Goal: Book appointment/travel/reservation

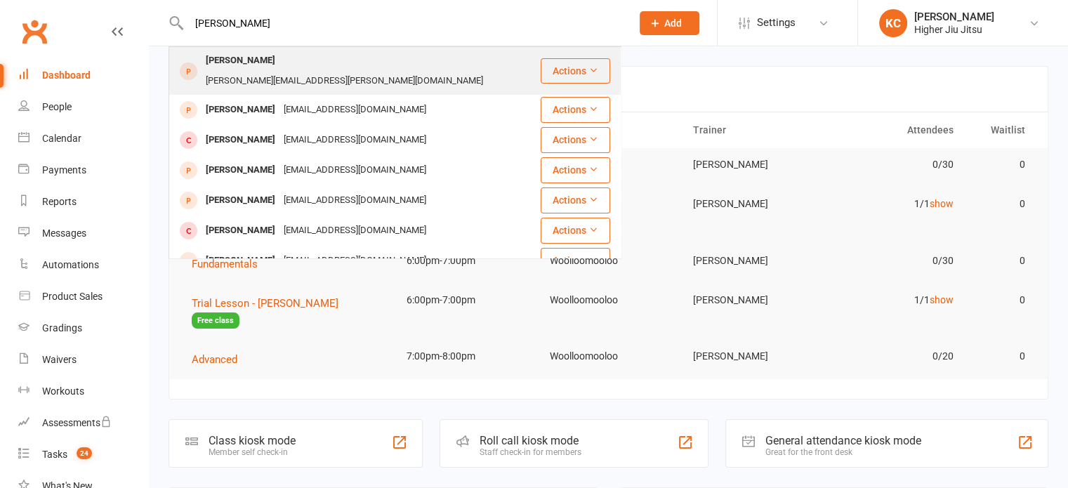
type input "[PERSON_NAME]"
click at [305, 71] on div "[PERSON_NAME][EMAIL_ADDRESS][PERSON_NAME][DOMAIN_NAME]" at bounding box center [345, 81] width 286 height 20
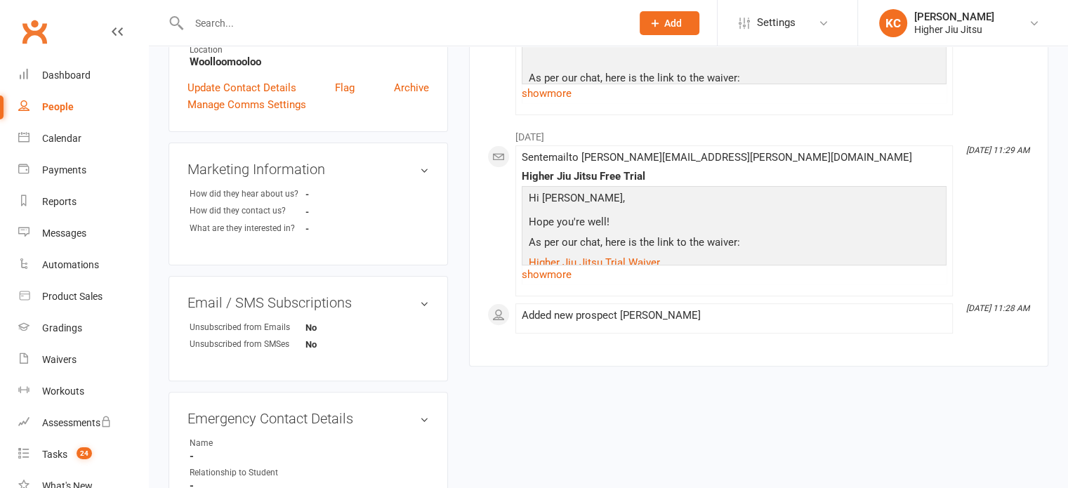
scroll to position [421, 0]
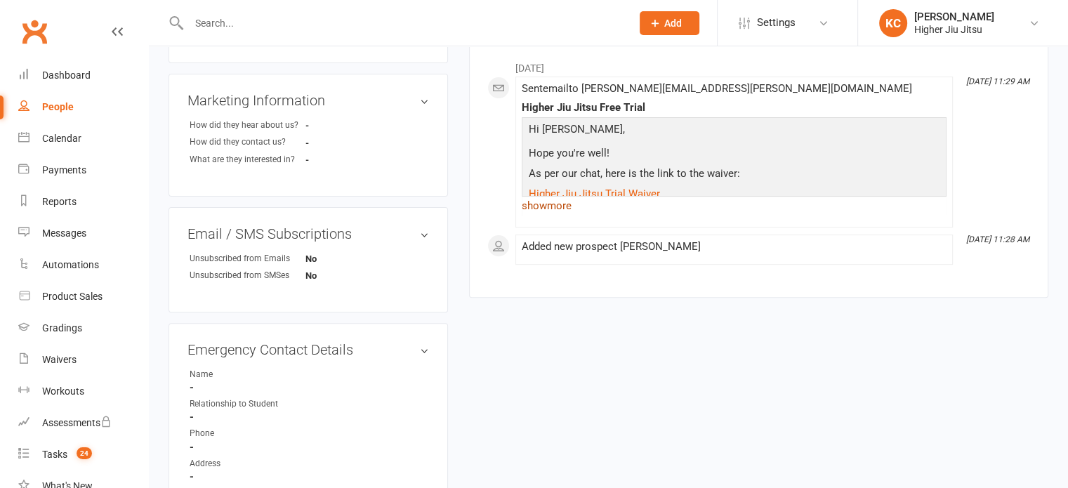
click at [534, 202] on link "show more" at bounding box center [734, 206] width 425 height 20
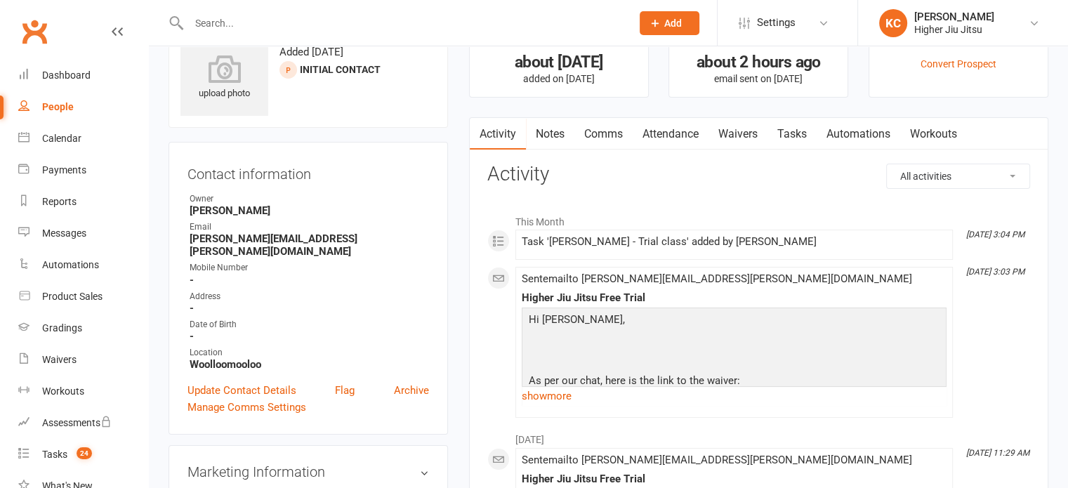
scroll to position [0, 0]
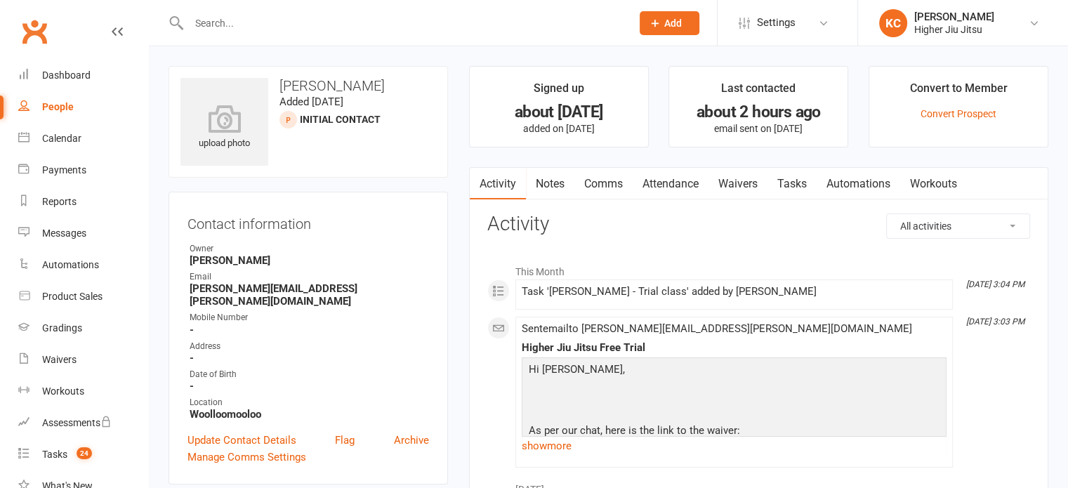
click at [671, 183] on link "Attendance" at bounding box center [671, 184] width 76 height 32
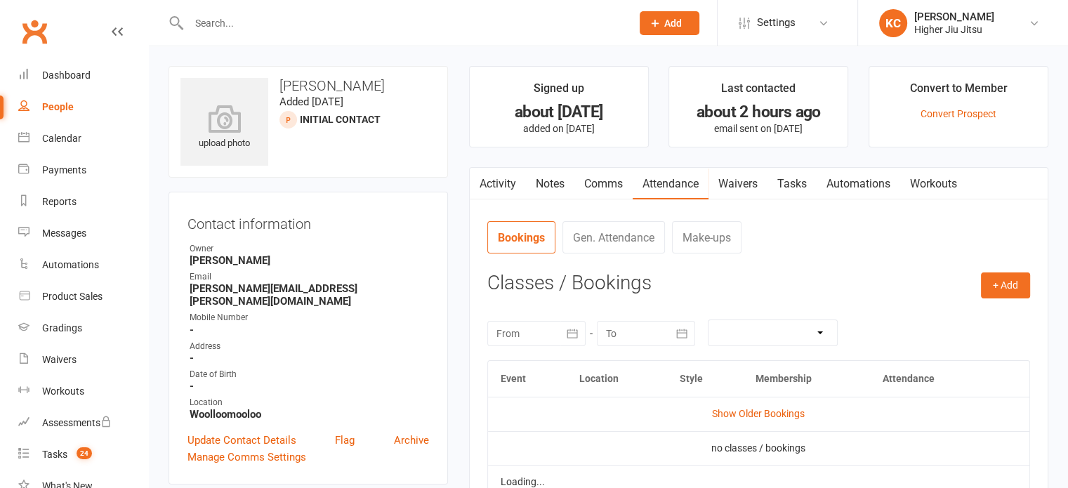
click at [978, 276] on h3 "Classes / Bookings" at bounding box center [758, 284] width 543 height 22
click at [1014, 280] on button "+ Add" at bounding box center [1005, 285] width 49 height 25
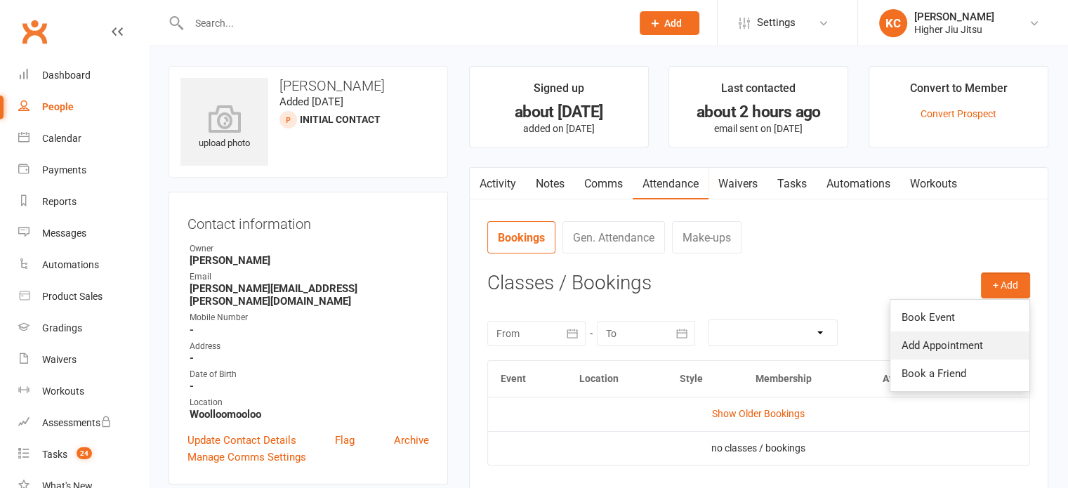
click at [928, 345] on link "Add Appointment" at bounding box center [960, 346] width 139 height 28
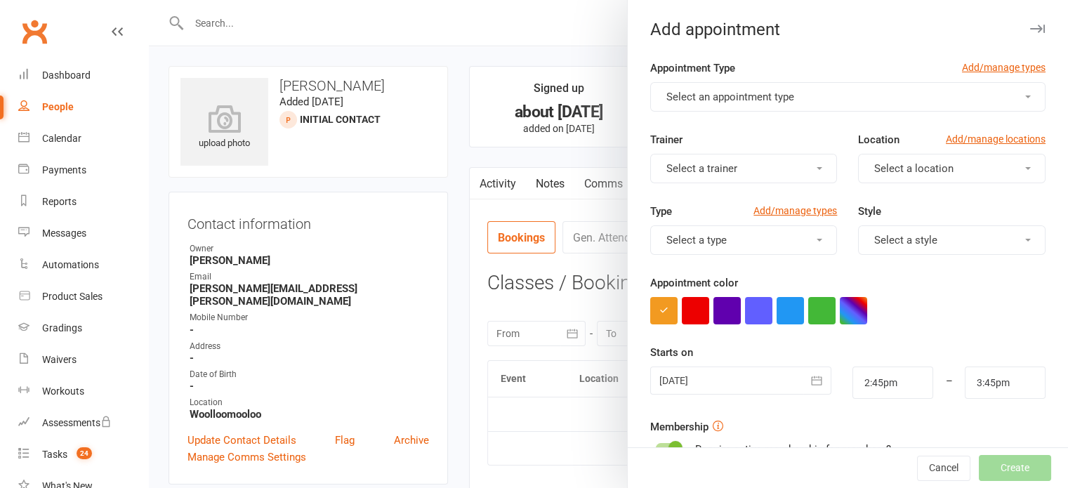
click at [707, 100] on span "Select an appointment type" at bounding box center [731, 97] width 128 height 13
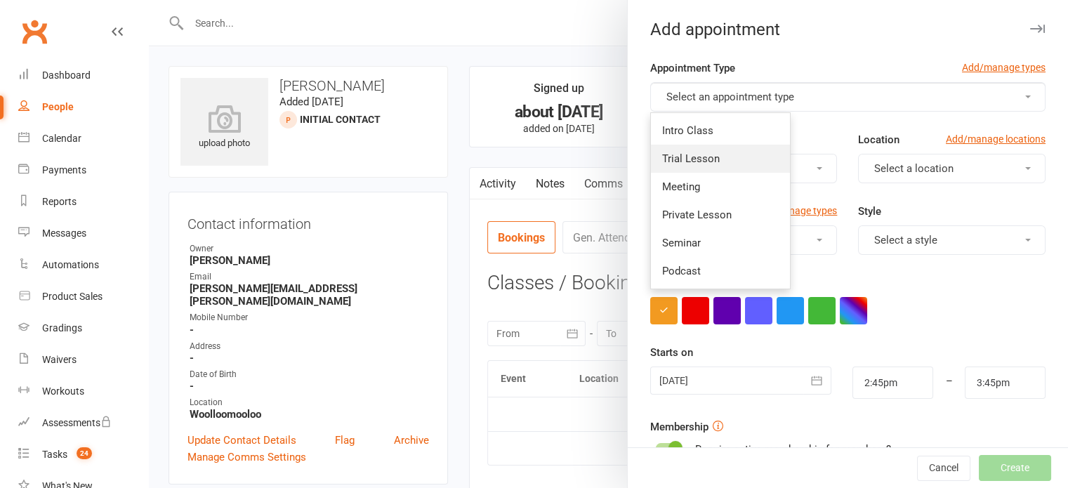
click at [691, 154] on span "Trial Lesson" at bounding box center [691, 158] width 58 height 13
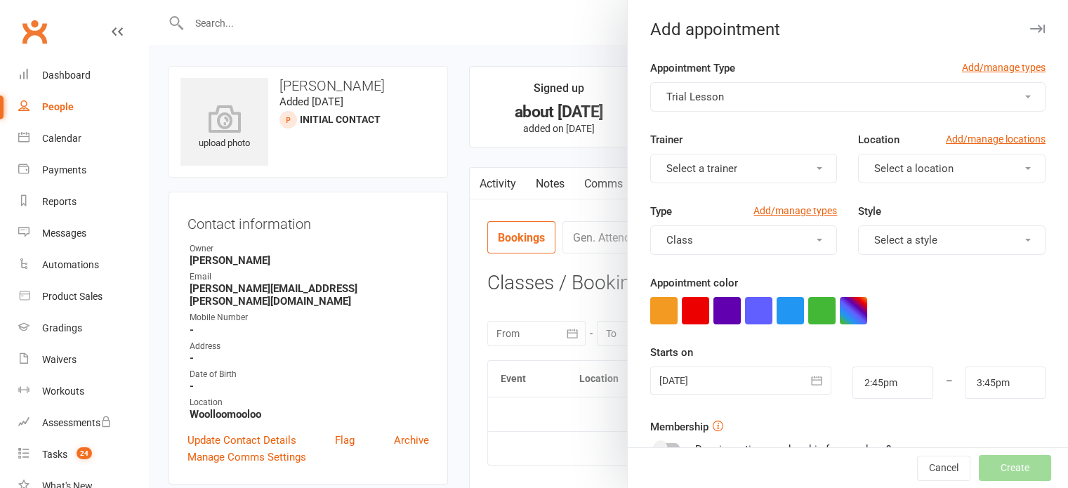
click at [742, 163] on button "Select a trainer" at bounding box center [744, 168] width 188 height 29
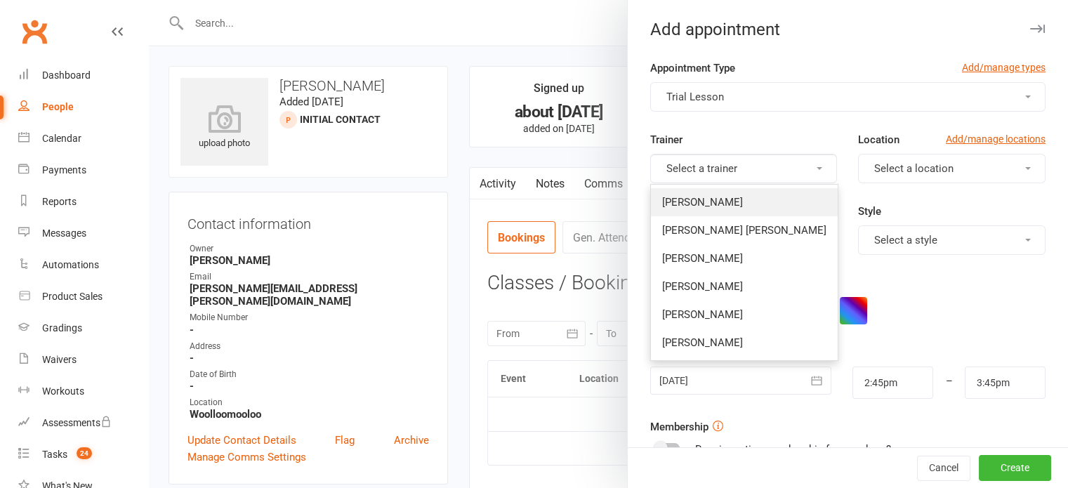
click at [723, 199] on link "[PERSON_NAME]" at bounding box center [744, 202] width 187 height 28
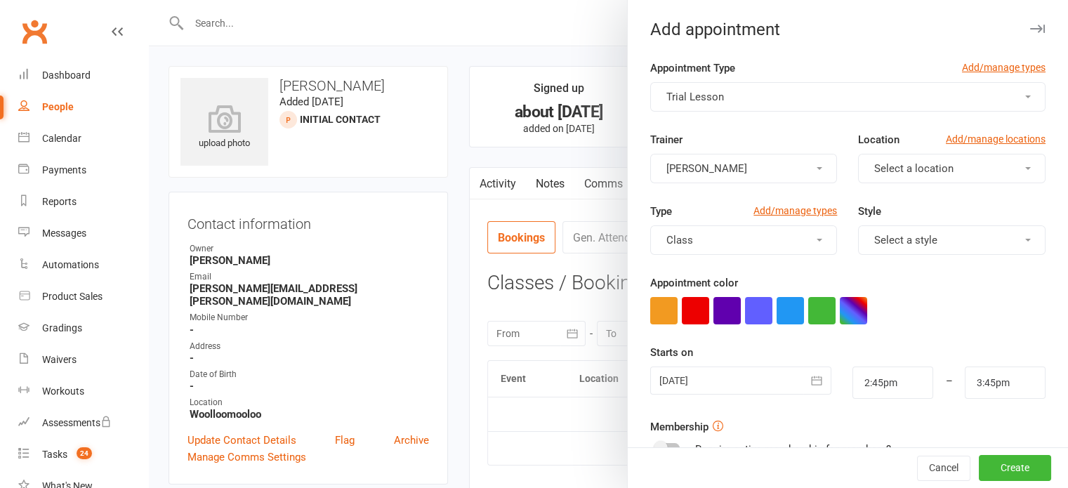
click at [936, 155] on button "Select a location" at bounding box center [952, 168] width 188 height 29
click at [896, 203] on span "Woolloomooloo" at bounding box center [908, 202] width 77 height 13
click at [750, 240] on button "Class" at bounding box center [744, 239] width 188 height 29
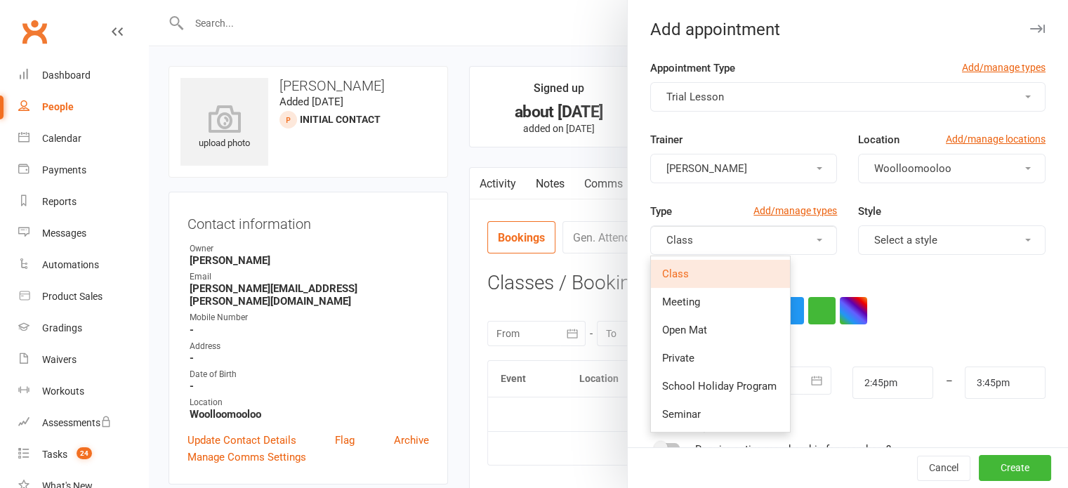
click at [913, 240] on span "Select a style" at bounding box center [905, 240] width 63 height 13
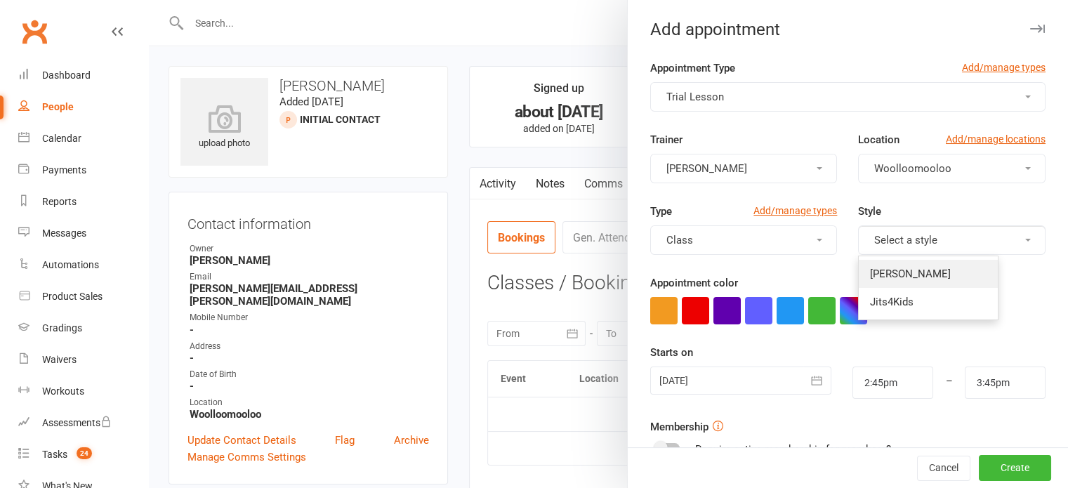
click at [892, 265] on link "[PERSON_NAME]" at bounding box center [928, 274] width 139 height 28
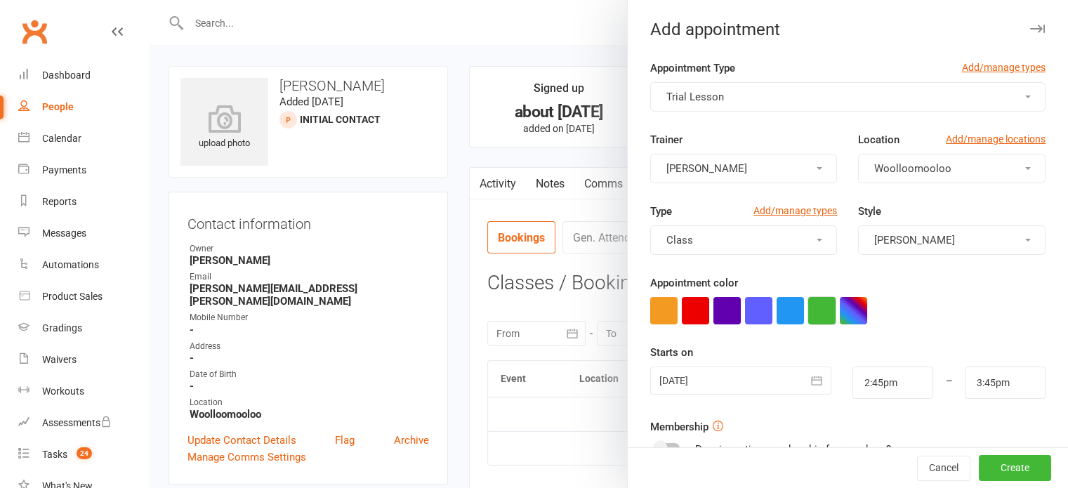
click at [819, 313] on button "button" at bounding box center [821, 310] width 27 height 27
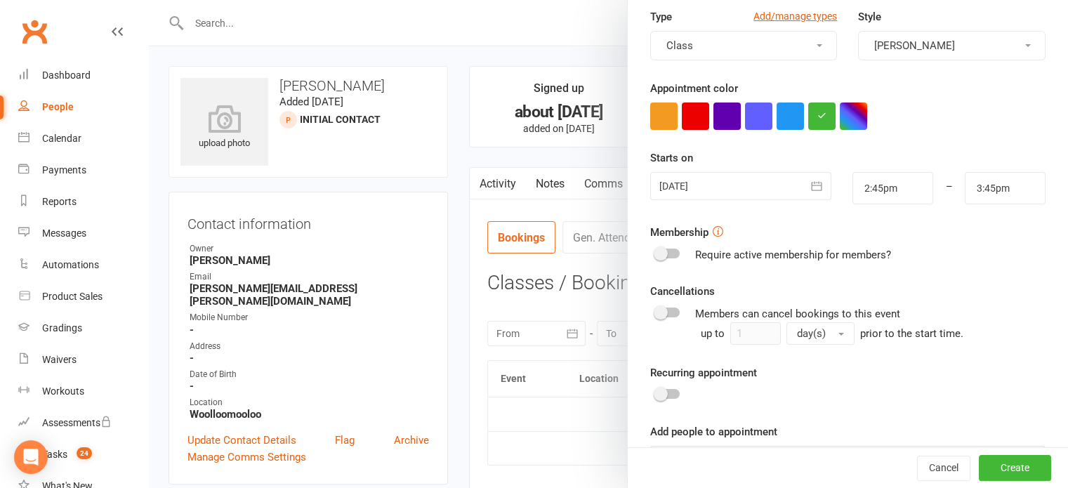
scroll to position [211, 0]
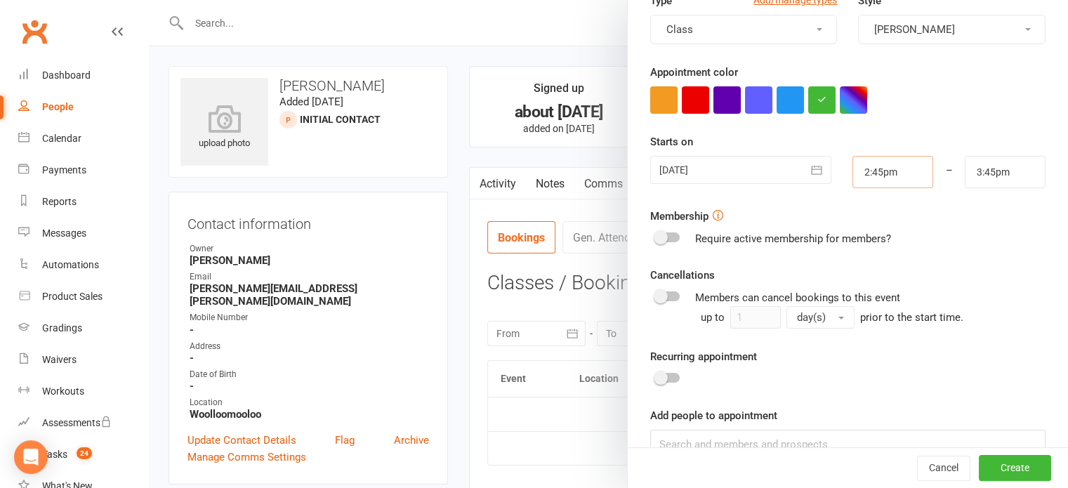
click at [870, 178] on input "2:45pm" at bounding box center [893, 172] width 81 height 32
type input "6:00pm"
type input "7:00pm"
click at [864, 287] on li "6:00pm" at bounding box center [886, 283] width 67 height 21
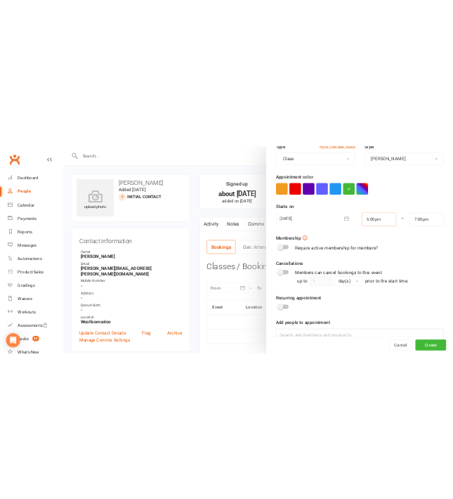
scroll to position [280, 0]
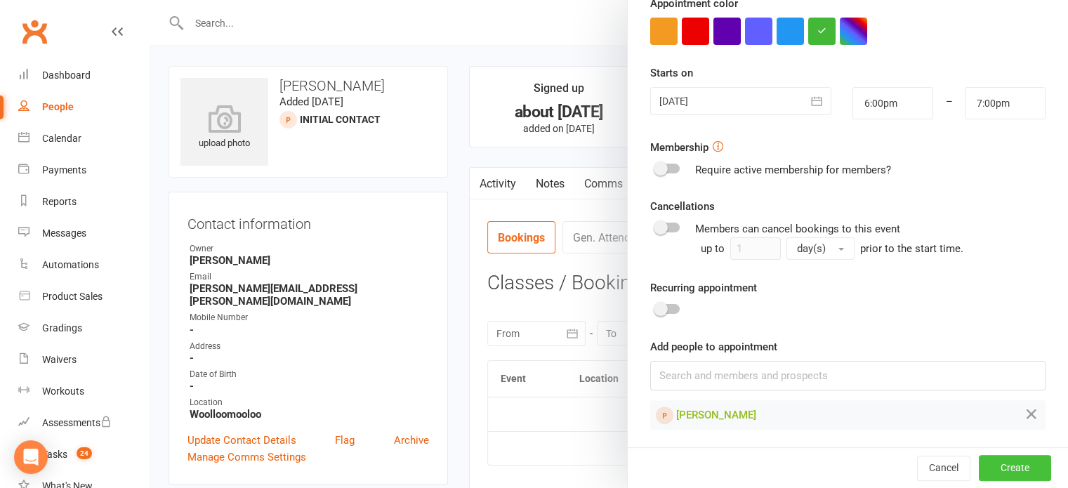
click at [979, 463] on button "Create" at bounding box center [1015, 468] width 72 height 25
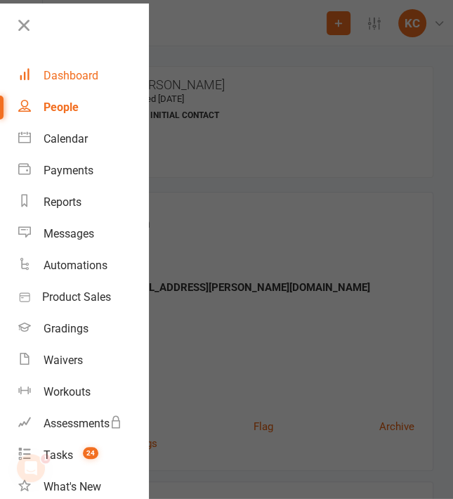
scroll to position [0, 0]
click at [226, 274] on div at bounding box center [226, 249] width 453 height 499
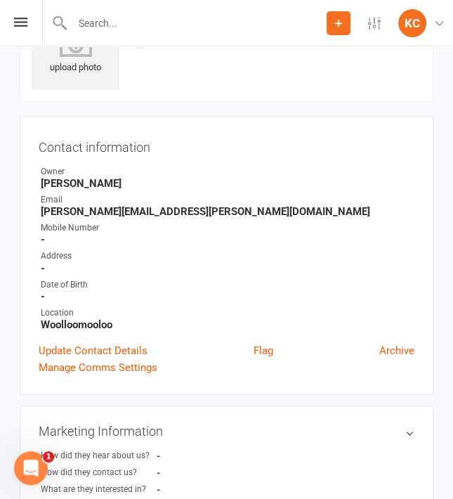
scroll to position [70, 0]
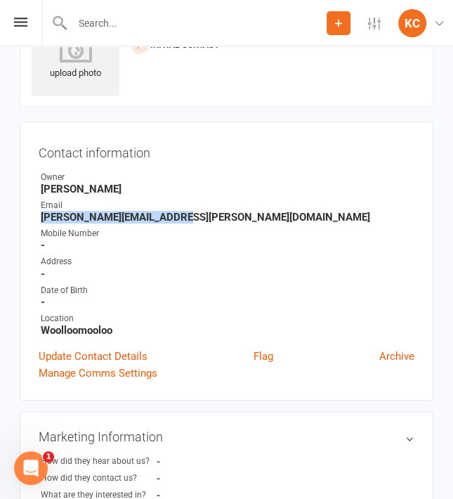
drag, startPoint x: 173, startPoint y: 213, endPoint x: 34, endPoint y: 214, distance: 139.8
click at [34, 214] on div "Contact information Owner [PERSON_NAME] Email [EMAIL_ADDRESS][PERSON_NAME][DOMA…" at bounding box center [227, 261] width 414 height 279
copy strong "[PERSON_NAME][EMAIL_ADDRESS][PERSON_NAME][DOMAIN_NAME]"
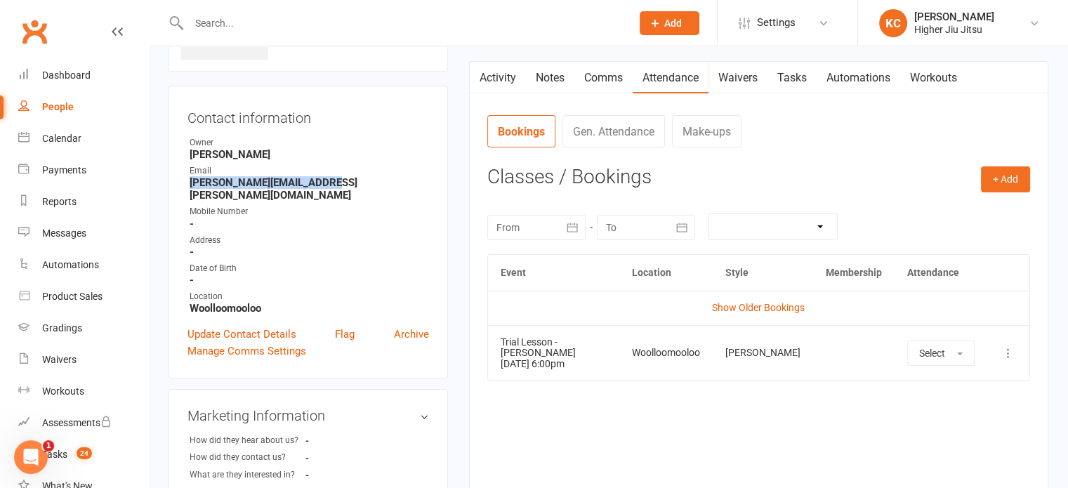
scroll to position [0, 0]
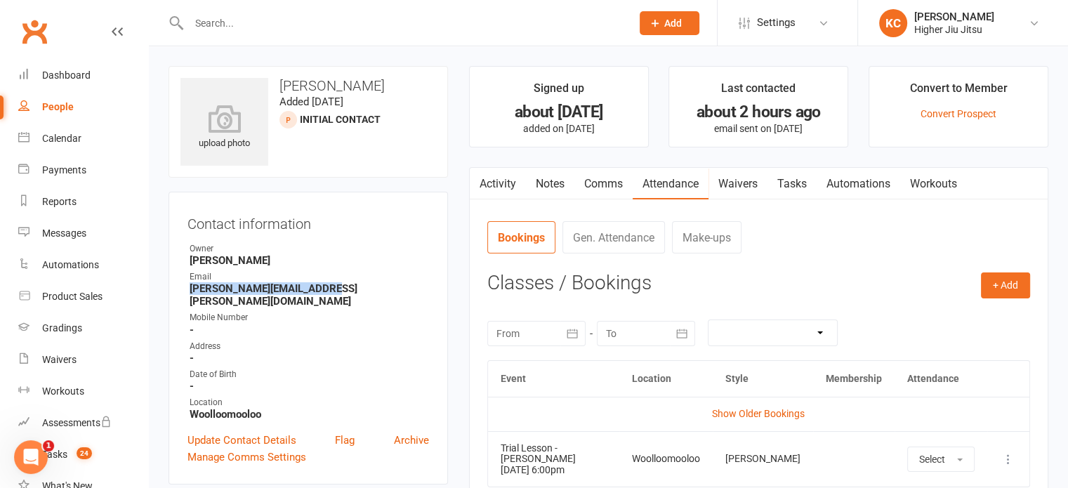
click at [504, 181] on link "Activity" at bounding box center [498, 184] width 56 height 32
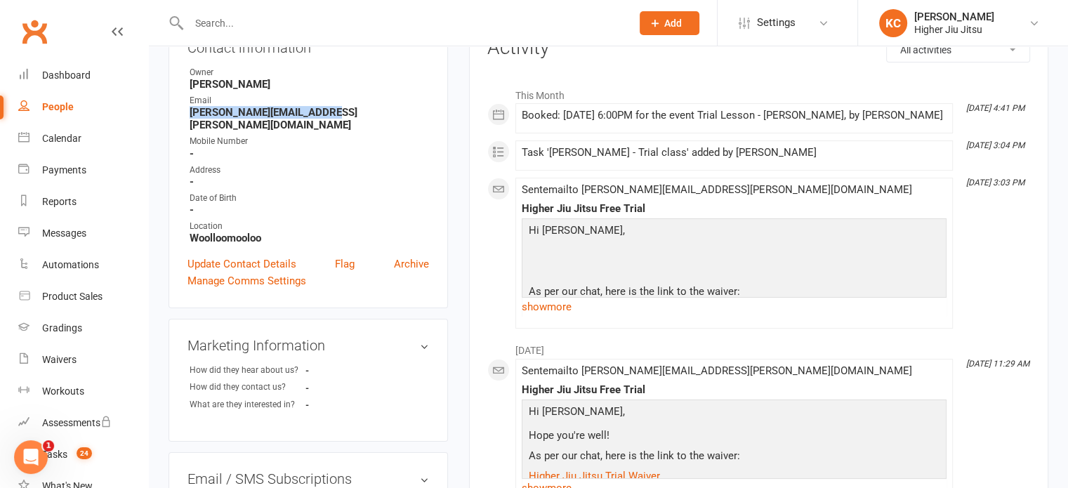
scroll to position [211, 0]
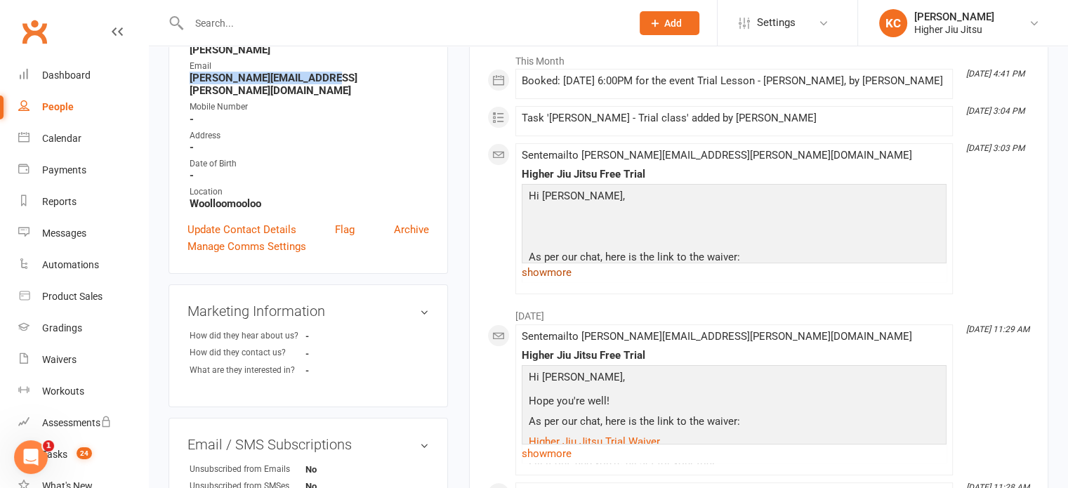
click at [539, 282] on link "show more" at bounding box center [734, 273] width 425 height 20
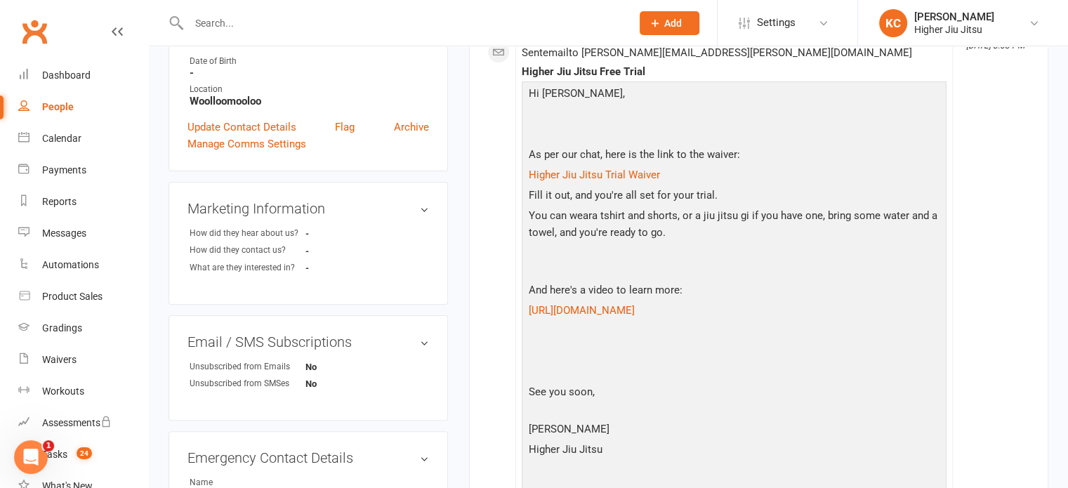
scroll to position [0, 0]
